Goal: Information Seeking & Learning: Check status

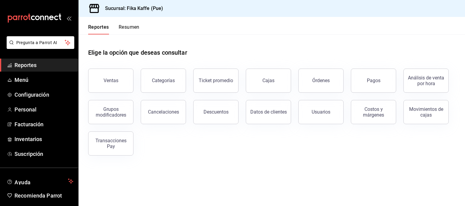
click at [135, 26] on button "Resumen" at bounding box center [129, 29] width 21 height 10
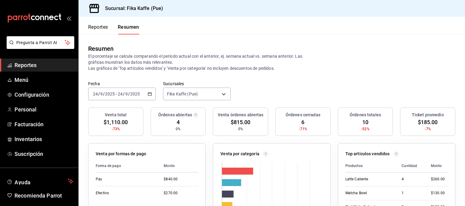
click at [150, 91] on div "[DATE] [DATE] - [DATE] [DATE]" at bounding box center [122, 94] width 68 height 13
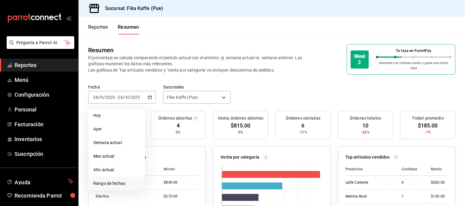
click at [136, 181] on span "Rango de fechas" at bounding box center [116, 183] width 47 height 6
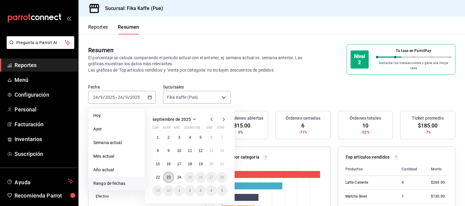
click at [168, 175] on abbr "23" at bounding box center [168, 177] width 4 height 4
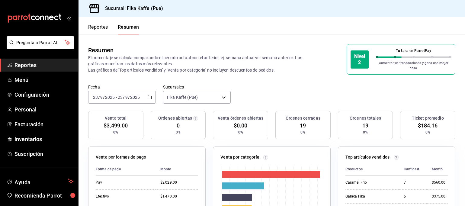
click at [152, 95] on div "[DATE] [DATE] - [DATE] [DATE]" at bounding box center [122, 97] width 68 height 13
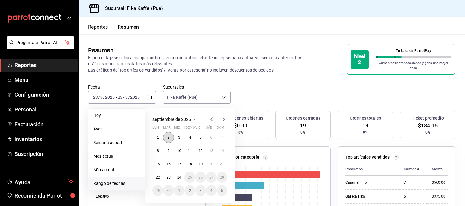
click at [169, 135] on abbr "2" at bounding box center [169, 137] width 2 height 4
click at [157, 175] on abbr "22" at bounding box center [158, 177] width 4 height 4
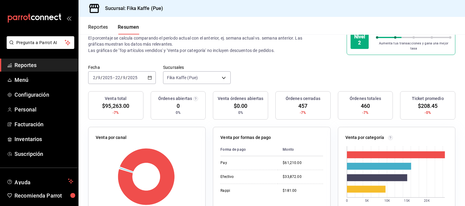
scroll to position [30, 0]
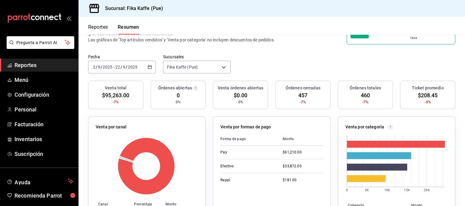
click at [151, 65] on icon "button" at bounding box center [150, 67] width 4 height 4
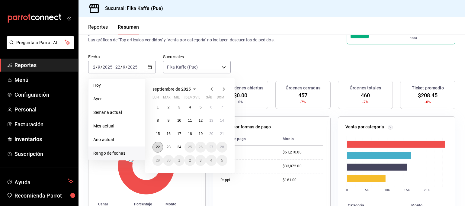
click at [157, 145] on abbr "22" at bounding box center [158, 147] width 4 height 4
click at [157, 142] on div at bounding box center [147, 165] width 102 height 57
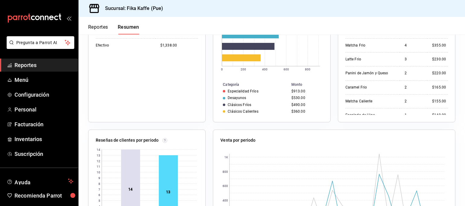
scroll to position [0, 0]
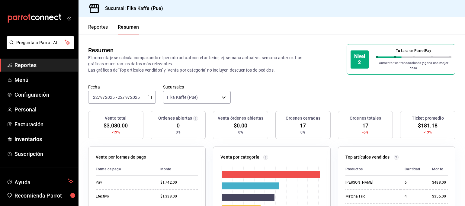
click at [149, 95] on icon "button" at bounding box center [150, 97] width 4 height 4
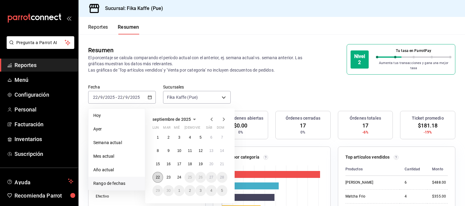
click at [158, 175] on abbr "22" at bounding box center [158, 177] width 4 height 4
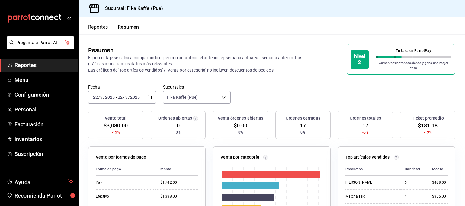
click at [150, 95] on icon "button" at bounding box center [150, 97] width 4 height 4
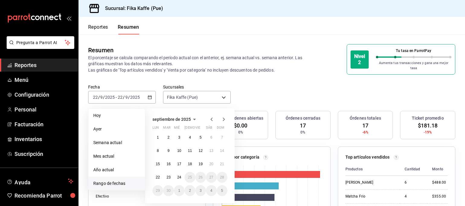
click at [315, 87] on div "Fecha [DATE] [DATE] - [DATE] [DATE] [DATE] [DATE] Semana actual Mes actual Año …" at bounding box center [272, 97] width 387 height 27
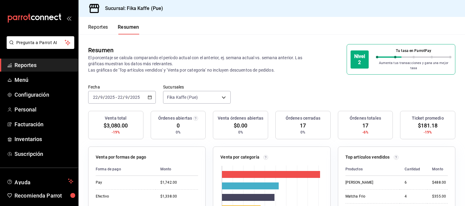
click at [151, 95] on div "[DATE] [DATE] - [DATE] [DATE]" at bounding box center [122, 97] width 68 height 13
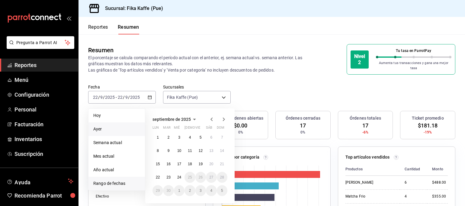
click at [98, 126] on span "Ayer" at bounding box center [116, 129] width 47 height 6
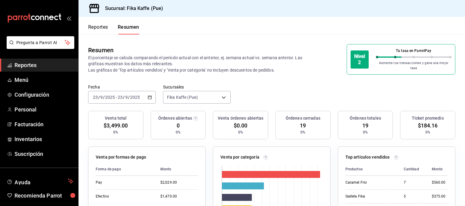
click at [152, 92] on div "[DATE] [DATE] - [DATE] [DATE]" at bounding box center [122, 97] width 68 height 13
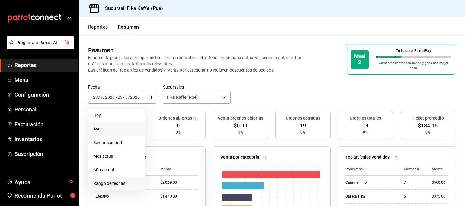
click at [117, 180] on span "Rango de fechas" at bounding box center [116, 183] width 47 height 6
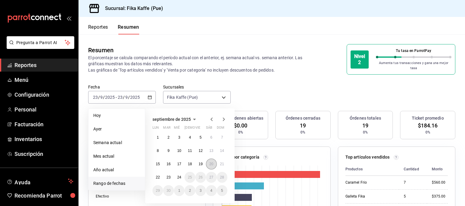
click at [211, 162] on abbr "20" at bounding box center [211, 164] width 4 height 4
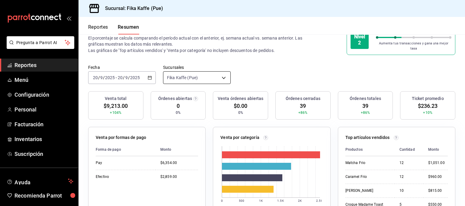
scroll to position [30, 0]
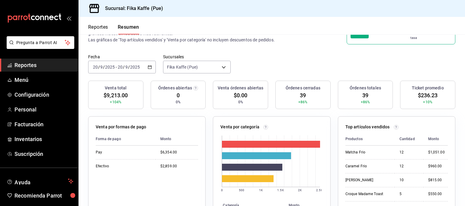
click at [159, 139] on th "Monto" at bounding box center [177, 139] width 43 height 13
click at [361, 150] on div "Matcha Frio" at bounding box center [368, 152] width 44 height 5
click at [380, 151] on div "Ensalada de Pollo" at bounding box center [368, 153] width 44 height 5
click at [379, 151] on div "Ensalada de Pollo" at bounding box center [368, 153] width 44 height 5
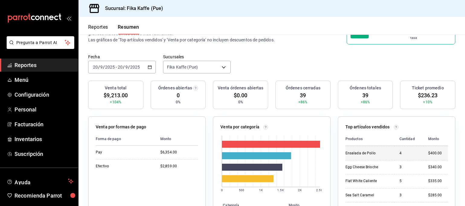
click at [428, 151] on div "$400.00" at bounding box center [438, 153] width 20 height 5
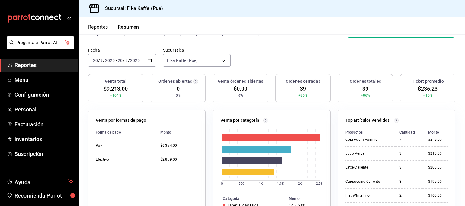
scroll to position [27, 0]
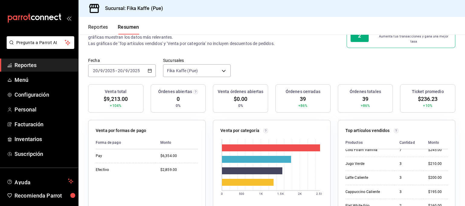
click at [236, 98] on span "$0.00" at bounding box center [241, 99] width 14 height 8
click at [188, 96] on div "Órdenes abiertas 0 0%" at bounding box center [178, 98] width 55 height 28
click at [313, 95] on div "Órdenes cerradas 39 +86%" at bounding box center [302, 98] width 55 height 28
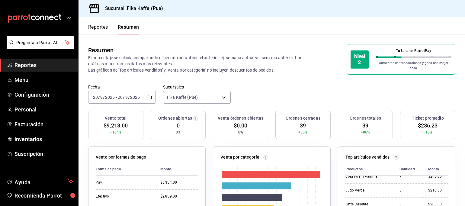
click at [100, 27] on button "Reportes" at bounding box center [98, 29] width 20 height 10
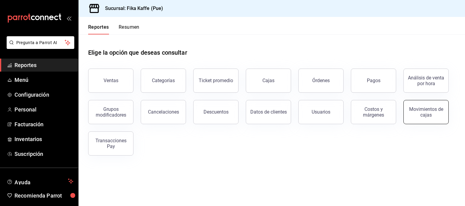
click at [439, 116] on div "Movimientos de cajas" at bounding box center [425, 111] width 37 height 11
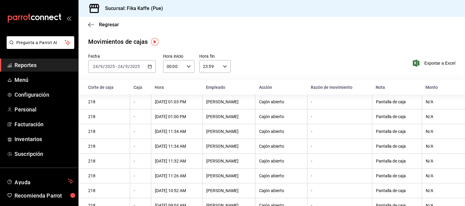
click at [245, 121] on th "[PERSON_NAME]" at bounding box center [228, 116] width 53 height 15
click at [32, 65] on span "Reportes" at bounding box center [43, 65] width 59 height 8
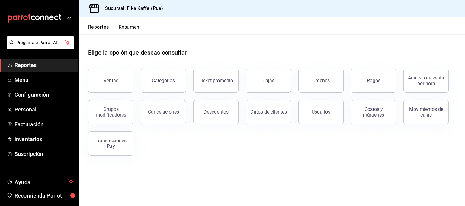
drag, startPoint x: 331, startPoint y: 85, endPoint x: 335, endPoint y: 92, distance: 7.8
click at [331, 85] on button "Órdenes" at bounding box center [320, 81] width 45 height 24
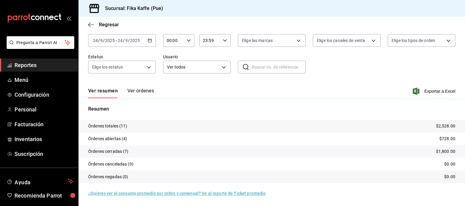
scroll to position [31, 0]
click at [129, 166] on p "Órdenes canceladas (0)" at bounding box center [110, 164] width 45 height 6
click at [371, 162] on tr "Órdenes canceladas (0) $0.00" at bounding box center [272, 163] width 387 height 13
click at [146, 36] on div "[DATE] [DATE] - [DATE] [DATE]" at bounding box center [122, 40] width 68 height 13
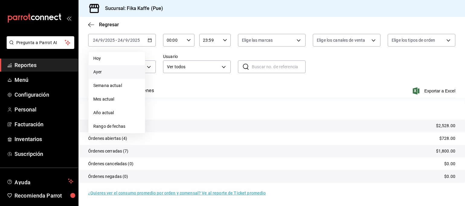
click at [109, 73] on span "Ayer" at bounding box center [116, 72] width 47 height 6
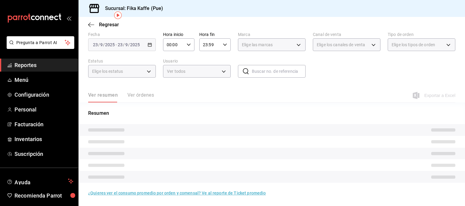
scroll to position [31, 0]
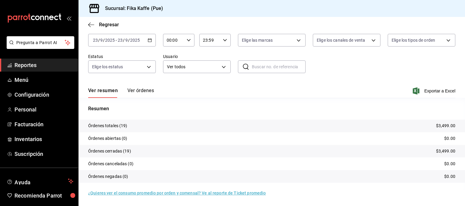
click at [134, 166] on tr "Órdenes canceladas (0) $0.00" at bounding box center [272, 163] width 387 height 13
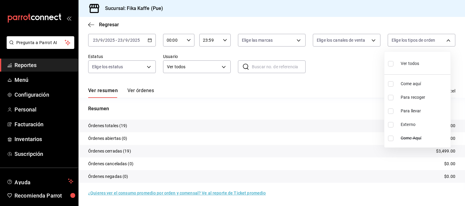
click at [447, 42] on body "Pregunta a Parrot AI Reportes Menú Configuración Personal Facturación Inventari…" at bounding box center [232, 103] width 465 height 206
click at [371, 39] on div at bounding box center [232, 103] width 465 height 206
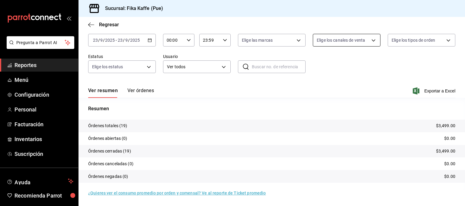
click at [370, 40] on body "Pregunta a Parrot AI Reportes Menú Configuración Personal Facturación Inventari…" at bounding box center [232, 103] width 465 height 206
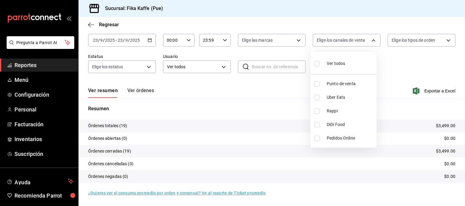
click at [295, 40] on div at bounding box center [232, 103] width 465 height 206
click at [296, 40] on body "Pregunta a Parrot AI Reportes Menú Configuración Personal Facturación Inventari…" at bounding box center [232, 103] width 465 height 206
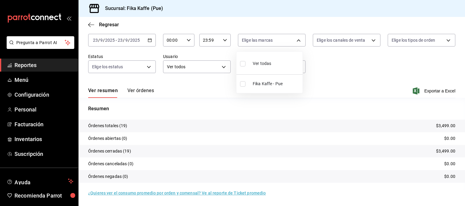
click at [89, 24] on div at bounding box center [232, 103] width 465 height 206
click at [91, 24] on icon "button" at bounding box center [91, 24] width 6 height 0
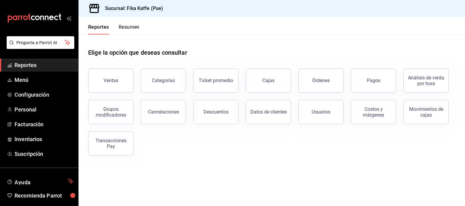
click at [175, 115] on button "Cancelaciones" at bounding box center [163, 112] width 45 height 24
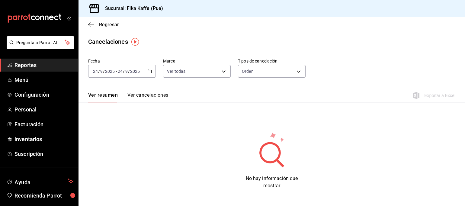
click at [158, 95] on button "Ver cancelaciones" at bounding box center [147, 97] width 41 height 10
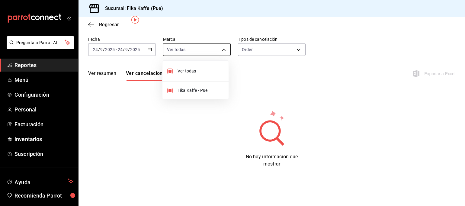
click at [220, 51] on body "Pregunta a Parrot AI Reportes Menú Configuración Personal Facturación Inventari…" at bounding box center [232, 103] width 465 height 206
click at [188, 72] on span "Ver todas" at bounding box center [201, 71] width 46 height 6
checkbox input "false"
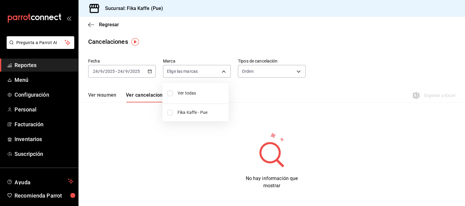
click at [217, 69] on div at bounding box center [232, 103] width 465 height 206
click at [217, 69] on body "Pregunta a Parrot AI Reportes Menú Configuración Personal Facturación Inventari…" at bounding box center [232, 103] width 465 height 206
click at [167, 94] on li "Ver todas" at bounding box center [196, 93] width 66 height 16
type input "[object Object]"
checkbox input "true"
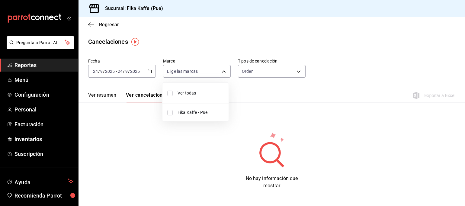
checkbox input "true"
click at [223, 72] on div at bounding box center [232, 103] width 465 height 206
click at [221, 74] on body "Pregunta a Parrot AI Reportes Menú Configuración Personal Facturación Inventari…" at bounding box center [232, 103] width 465 height 206
click at [260, 104] on div at bounding box center [232, 103] width 465 height 206
click at [292, 71] on body "Pregunta a Parrot AI Reportes Menú Configuración Personal Facturación Inventari…" at bounding box center [232, 103] width 465 height 206
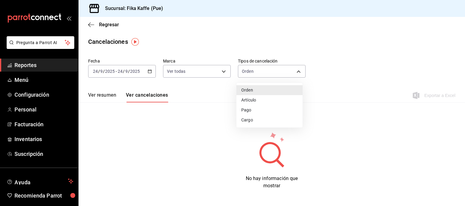
click at [258, 102] on li "Artículo" at bounding box center [270, 100] width 66 height 10
type input "ORDER_ITEM"
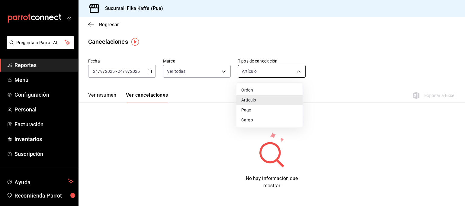
click at [294, 71] on body "Pregunta a Parrot AI Reportes Menú Configuración Personal Facturación Inventari…" at bounding box center [232, 103] width 465 height 206
click at [194, 122] on div at bounding box center [232, 103] width 465 height 206
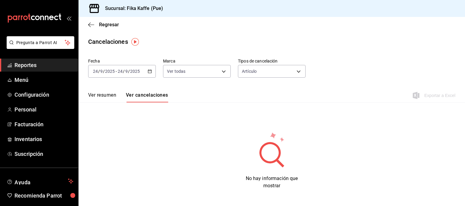
click at [154, 72] on div "[DATE] [DATE] - [DATE] [DATE]" at bounding box center [122, 71] width 68 height 13
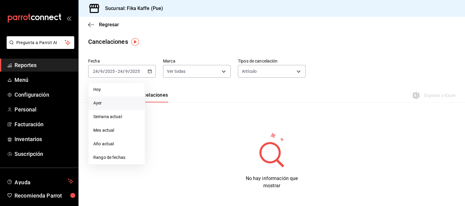
click at [103, 104] on span "Ayer" at bounding box center [116, 103] width 47 height 6
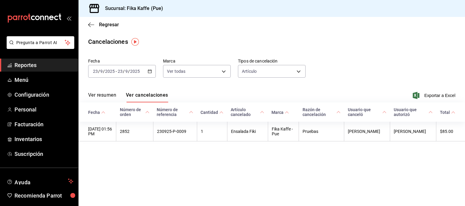
click at [448, 193] on main "Regresar Cancelaciones Fecha [DATE] [DATE] - [DATE] [DATE] Marca Ver todas [obj…" at bounding box center [272, 111] width 387 height 189
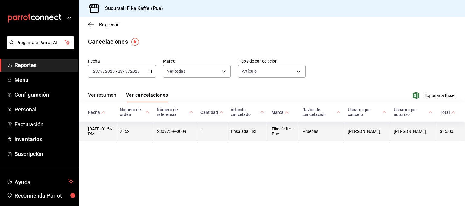
click at [412, 130] on th "[PERSON_NAME]" at bounding box center [413, 132] width 46 height 20
click at [448, 134] on th "$85.00" at bounding box center [450, 132] width 29 height 20
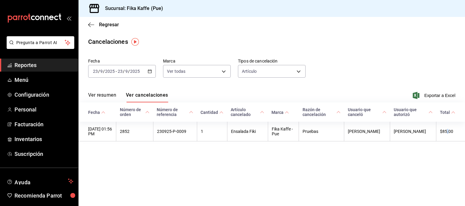
click at [454, 112] on icon at bounding box center [453, 112] width 4 height 4
click at [150, 73] on icon "button" at bounding box center [150, 71] width 4 height 4
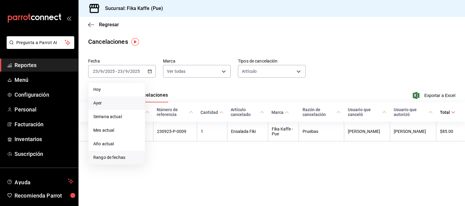
click at [115, 159] on span "Rango de fechas" at bounding box center [116, 157] width 47 height 6
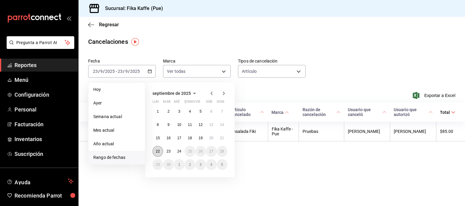
click at [157, 150] on abbr "22" at bounding box center [158, 151] width 4 height 4
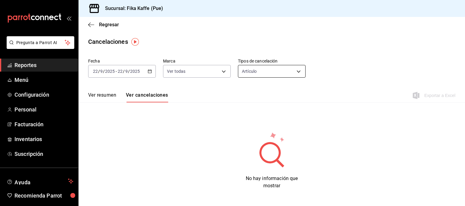
click at [296, 70] on body "Pregunta a Parrot AI Reportes Menú Configuración Personal Facturación Inventari…" at bounding box center [232, 103] width 465 height 206
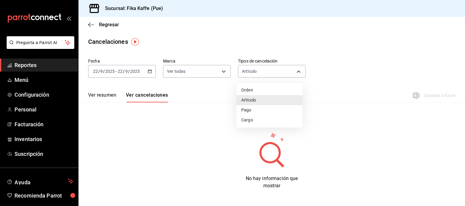
click at [151, 72] on div at bounding box center [232, 103] width 465 height 206
click at [148, 72] on icon "button" at bounding box center [150, 71] width 4 height 4
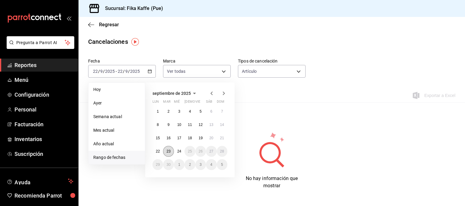
click at [167, 150] on abbr "23" at bounding box center [168, 151] width 4 height 4
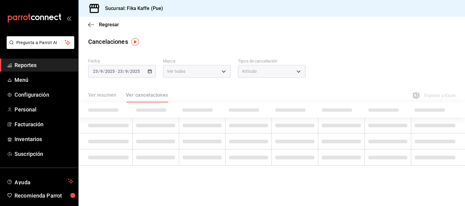
click at [167, 150] on td at bounding box center [156, 158] width 47 height 16
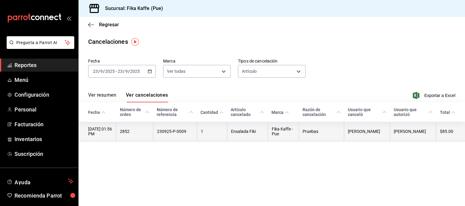
click at [253, 136] on th "Ensalada Fiki" at bounding box center [247, 132] width 41 height 20
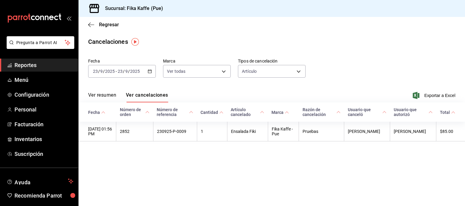
click at [346, 34] on main "Regresar Cancelaciones Fecha [DATE] [DATE] - [DATE] [DATE] Marca Ver todas [obj…" at bounding box center [272, 111] width 387 height 189
click at [341, 43] on div "Cancelaciones" at bounding box center [272, 41] width 387 height 9
